Goal: Task Accomplishment & Management: Manage account settings

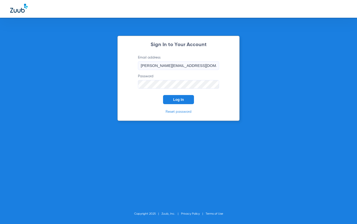
click at [171, 101] on button "Log In" at bounding box center [178, 99] width 31 height 9
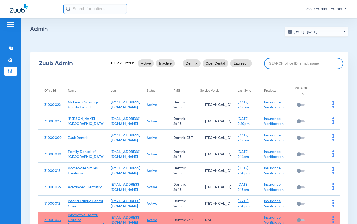
click at [286, 62] on input at bounding box center [303, 63] width 79 height 11
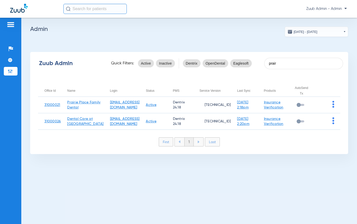
type input "prair"
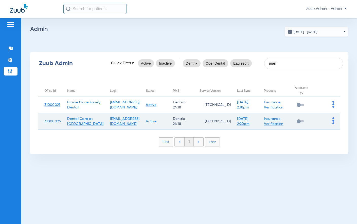
click at [335, 126] on td at bounding box center [327, 121] width 25 height 16
click at [333, 124] on img at bounding box center [334, 121] width 2 height 7
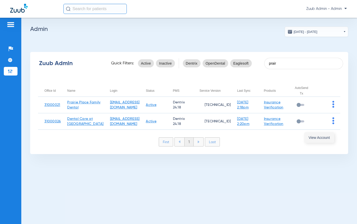
click at [329, 137] on span "View Account" at bounding box center [319, 138] width 21 height 4
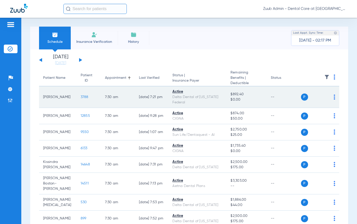
click at [81, 97] on span "3788" at bounding box center [85, 97] width 8 height 4
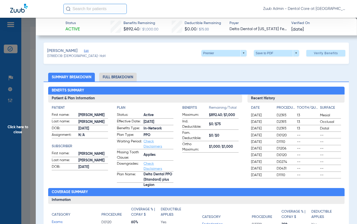
click at [84, 51] on span "Edit" at bounding box center [86, 51] width 5 height 5
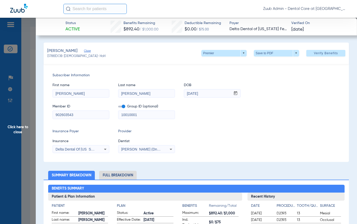
click at [160, 142] on span "Dentist" at bounding box center [146, 141] width 57 height 5
click at [158, 148] on span "[PERSON_NAME] (Dnu)[PERSON_NAME] 1124514807" at bounding box center [165, 149] width 89 height 4
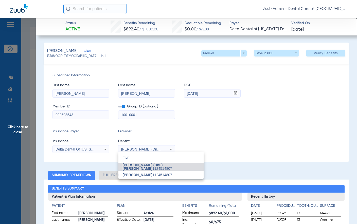
type input "myr"
click at [239, 133] on div at bounding box center [178, 112] width 357 height 224
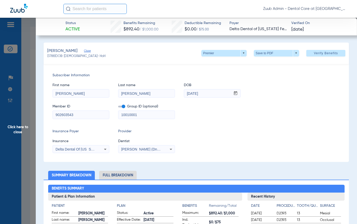
click at [22, 133] on span "Click here to close" at bounding box center [18, 130] width 36 height 224
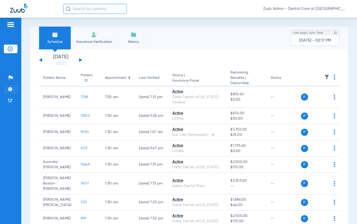
click at [11, 92] on li "Settings" at bounding box center [11, 89] width 14 height 9
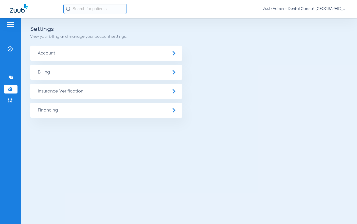
click at [75, 94] on span "Insurance Verification" at bounding box center [106, 91] width 152 height 15
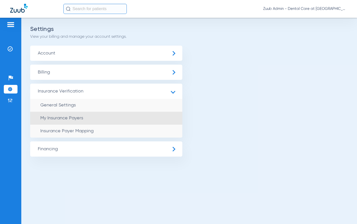
click at [75, 115] on li "My Insurance Payers" at bounding box center [106, 118] width 152 height 13
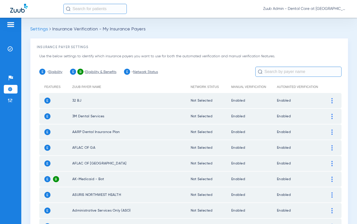
click at [282, 74] on input "text" at bounding box center [299, 72] width 86 height 10
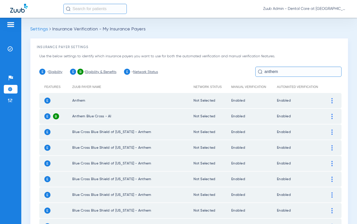
type input "anthem"
click at [328, 96] on td at bounding box center [335, 100] width 14 height 15
click at [332, 98] on img at bounding box center [332, 100] width 1 height 5
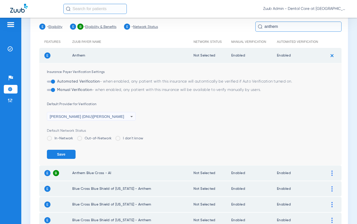
scroll to position [47, 0]
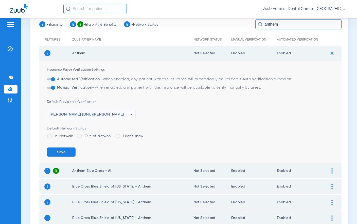
click at [100, 116] on div "[PERSON_NAME] (DNU)[PERSON_NAME]" at bounding box center [90, 114] width 81 height 9
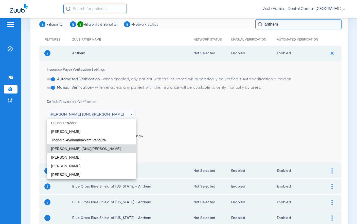
click at [186, 121] on div at bounding box center [178, 112] width 357 height 224
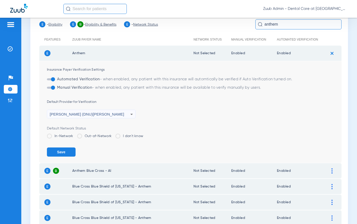
scroll to position [0, 0]
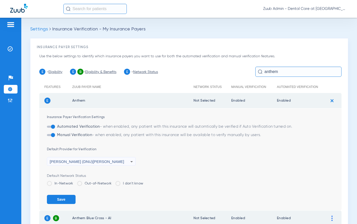
click at [104, 161] on div "[PERSON_NAME] (DNU)[PERSON_NAME]" at bounding box center [90, 162] width 81 height 9
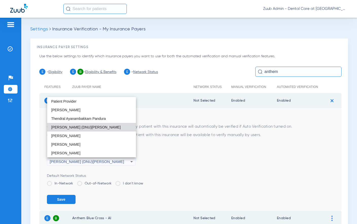
click at [211, 157] on div at bounding box center [178, 112] width 357 height 224
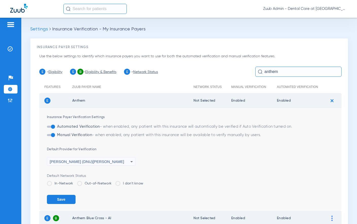
click at [122, 164] on div "[PERSON_NAME] (DNU)[PERSON_NAME]" at bounding box center [90, 162] width 81 height 9
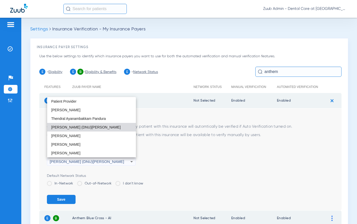
click at [13, 89] on div at bounding box center [178, 112] width 357 height 224
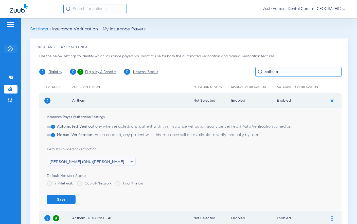
click at [13, 47] on li "Insurance Verification" at bounding box center [11, 49] width 14 height 9
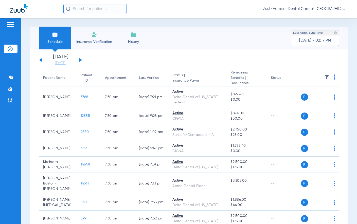
click at [103, 43] on span "Insurance Verification" at bounding box center [94, 41] width 39 height 5
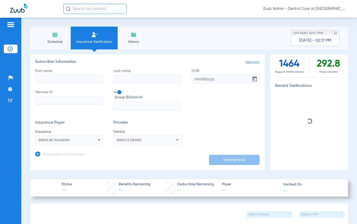
click at [138, 142] on span "Select a Dentist" at bounding box center [129, 140] width 25 height 4
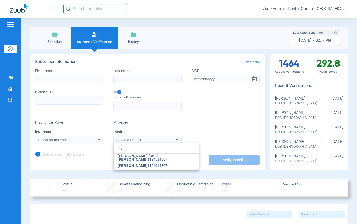
type input "myr"
click at [10, 130] on div at bounding box center [178, 112] width 357 height 224
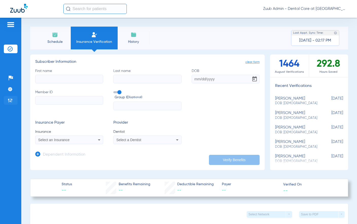
click at [14, 101] on li "Admin" at bounding box center [11, 100] width 14 height 9
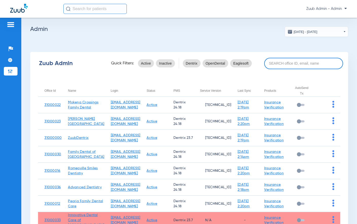
click at [292, 64] on input at bounding box center [303, 63] width 79 height 11
paste input "31000029"
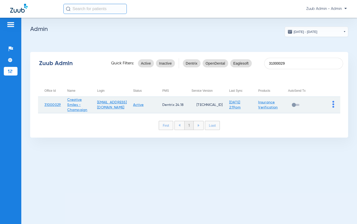
type input "31000029"
click at [334, 107] on img at bounding box center [334, 104] width 2 height 7
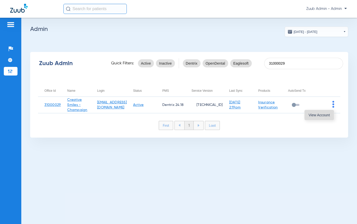
click at [325, 113] on span "View Account" at bounding box center [319, 115] width 21 height 4
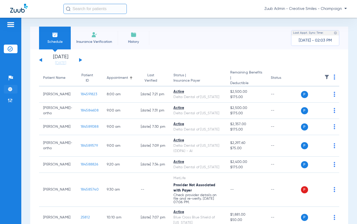
click at [12, 85] on li "Settings" at bounding box center [11, 89] width 14 height 9
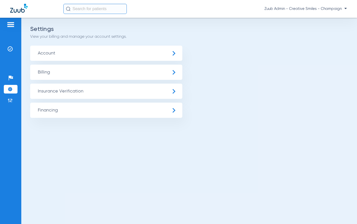
click at [65, 92] on span "Insurance Verification" at bounding box center [106, 91] width 152 height 15
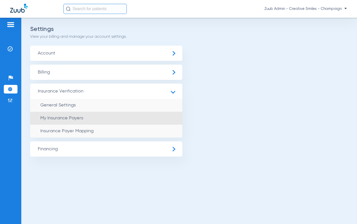
click at [68, 116] on span "My Insurance Payers" at bounding box center [61, 118] width 43 height 5
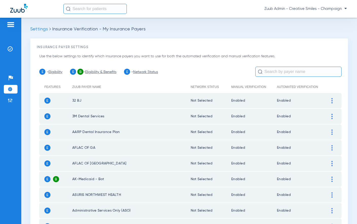
click at [280, 73] on input "text" at bounding box center [299, 72] width 86 height 10
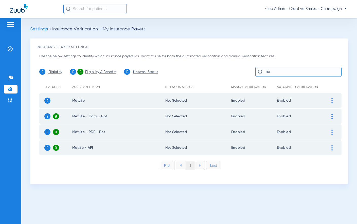
type input "m"
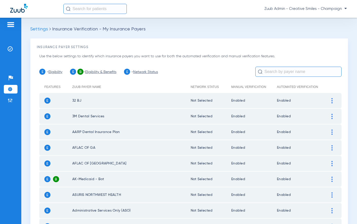
click at [278, 74] on input "text" at bounding box center [299, 72] width 86 height 10
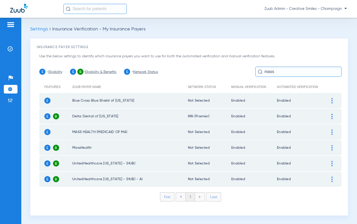
type input "mass"
click at [333, 118] on img at bounding box center [332, 116] width 1 height 5
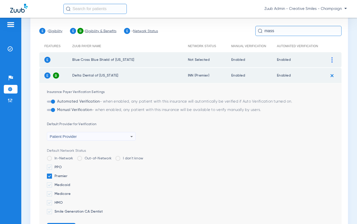
scroll to position [59, 0]
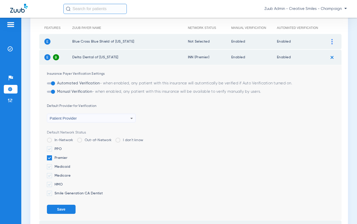
click at [112, 118] on div "Patient Provider" at bounding box center [90, 118] width 81 height 9
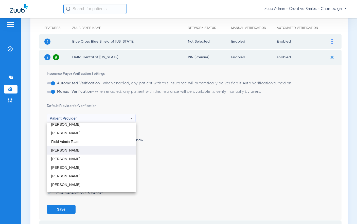
scroll to position [0, 0]
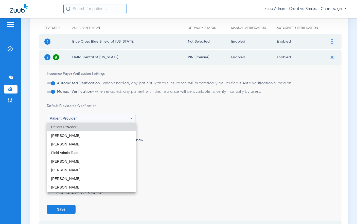
click at [187, 109] on div at bounding box center [178, 112] width 357 height 224
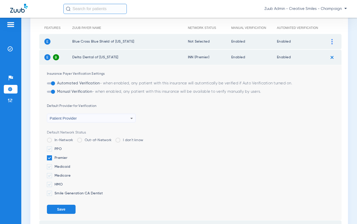
click at [112, 121] on div "Patient Provider" at bounding box center [90, 118] width 81 height 9
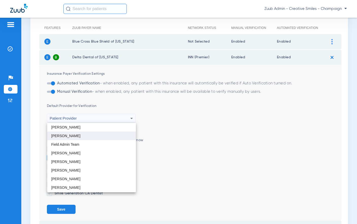
scroll to position [9, 0]
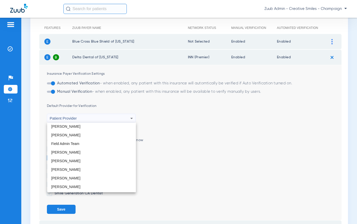
click at [214, 143] on div at bounding box center [178, 112] width 357 height 224
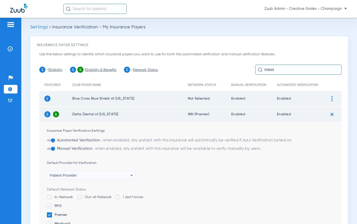
scroll to position [0, 0]
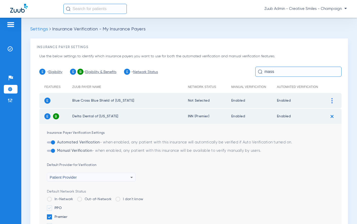
click at [135, 174] on div "Patient Provider" at bounding box center [91, 177] width 88 height 9
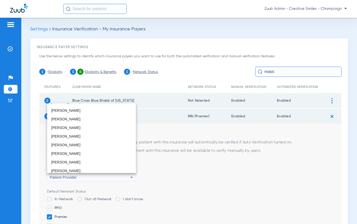
scroll to position [77, 0]
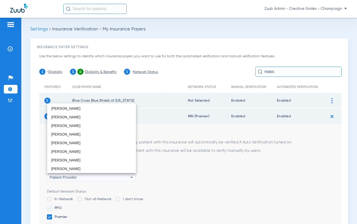
click at [217, 167] on div at bounding box center [178, 112] width 357 height 224
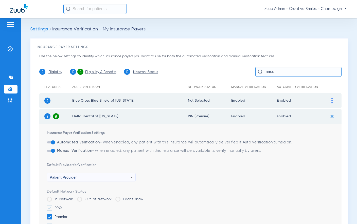
click at [285, 67] on input "mass" at bounding box center [299, 72] width 86 height 10
click at [11, 49] on img at bounding box center [10, 48] width 5 height 5
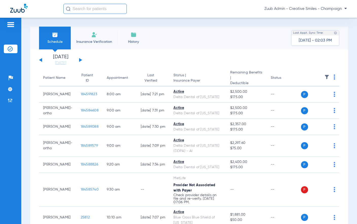
click at [92, 42] on span "Insurance Verification" at bounding box center [94, 41] width 39 height 5
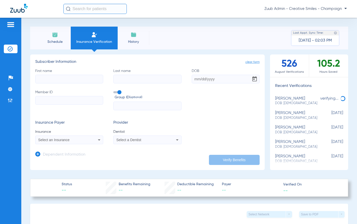
click at [154, 142] on div "Select a Dentist" at bounding box center [142, 140] width 50 height 4
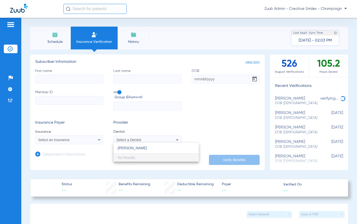
type input "[PERSON_NAME]"
click at [256, 115] on div at bounding box center [178, 112] width 357 height 224
